Goal: Book appointment/travel/reservation

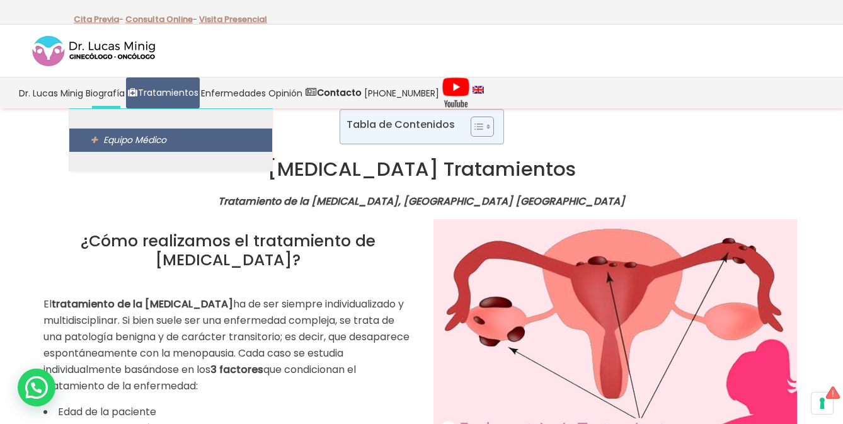
click at [142, 150] on link "Equipo Médico" at bounding box center [170, 139] width 203 height 23
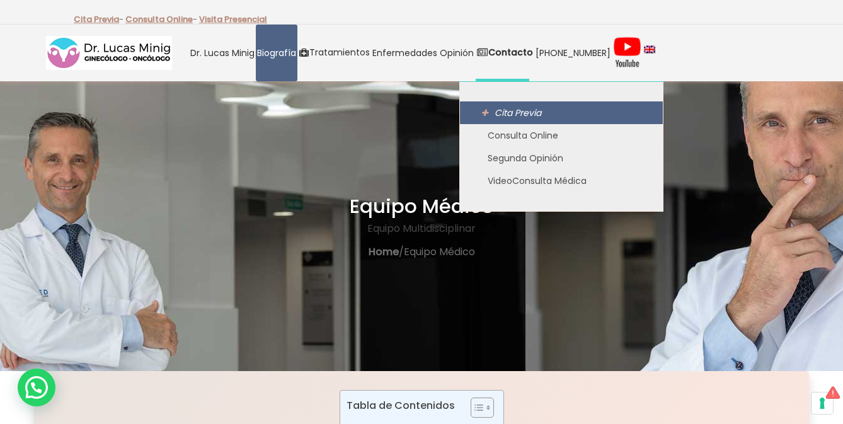
click at [520, 118] on span "Cita Previa" at bounding box center [517, 112] width 47 height 13
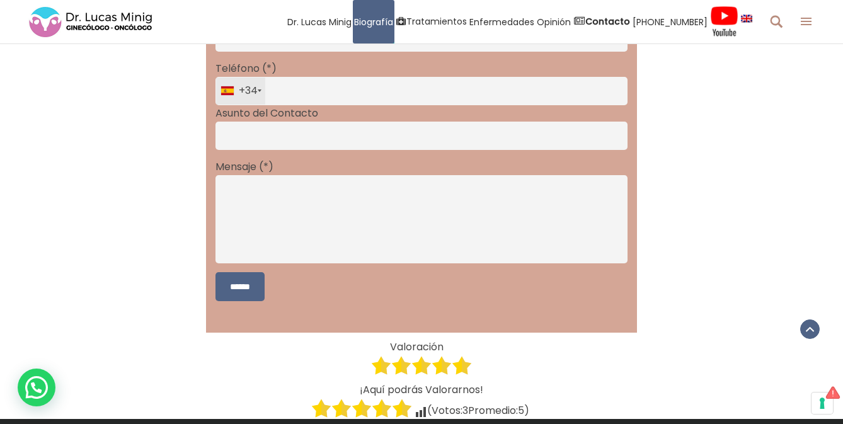
scroll to position [9284, 0]
